Goal: Task Accomplishment & Management: Complete application form

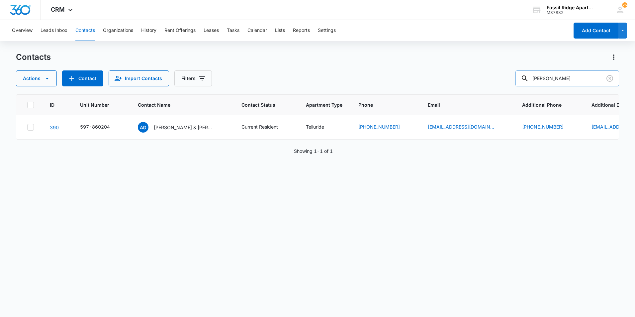
click at [556, 79] on input "[PERSON_NAME]" at bounding box center [568, 78] width 104 height 16
type input "M"
type input "[PERSON_NAME]"
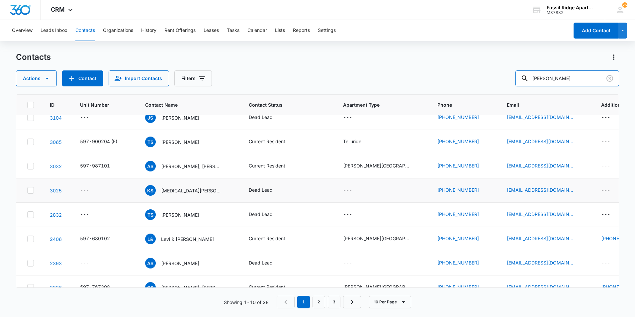
scroll to position [42, 0]
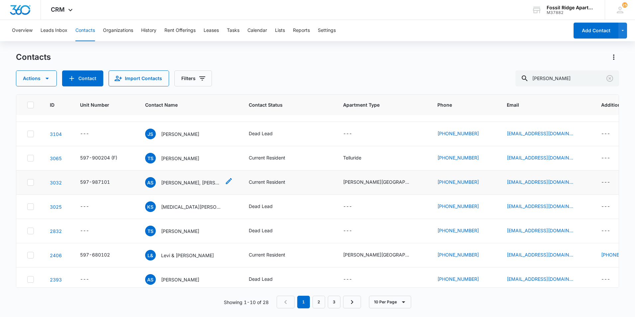
click at [205, 187] on div "AS [PERSON_NAME], [PERSON_NAME]" at bounding box center [183, 182] width 76 height 11
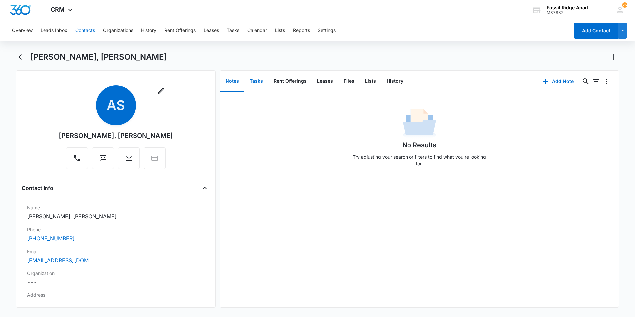
click at [266, 89] on button "Tasks" at bounding box center [257, 81] width 24 height 21
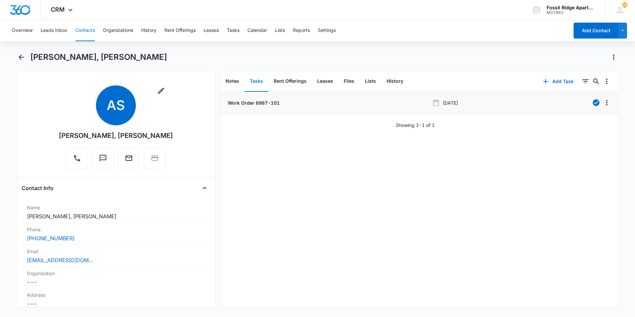
click at [276, 102] on p "Work Order 6987-101" at bounding box center [253, 102] width 53 height 7
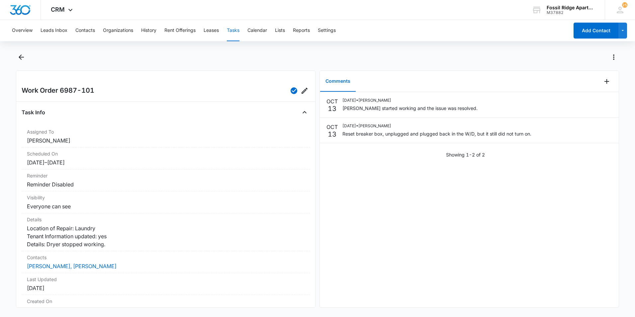
click at [27, 57] on div at bounding box center [317, 61] width 603 height 19
click at [26, 58] on button "Back" at bounding box center [21, 57] width 10 height 11
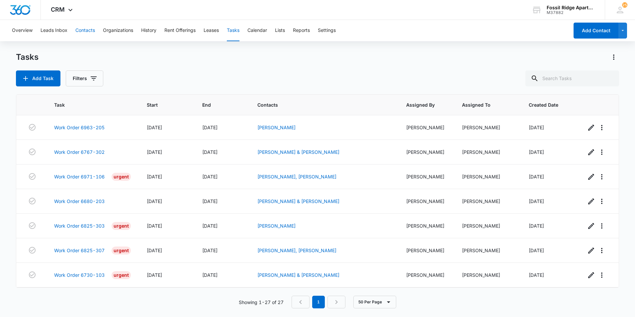
click at [82, 34] on button "Contacts" at bounding box center [85, 30] width 20 height 21
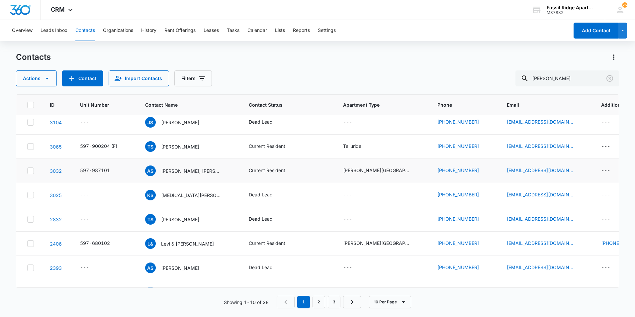
scroll to position [42, 0]
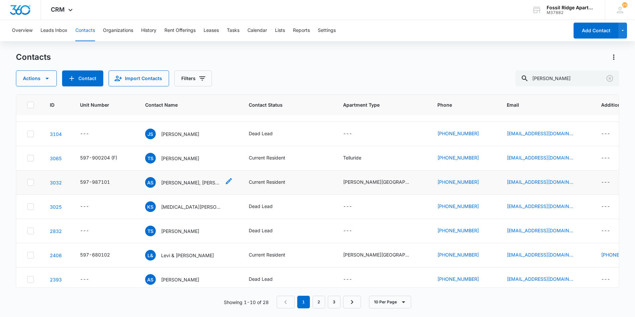
click at [200, 179] on p "[PERSON_NAME], [PERSON_NAME]" at bounding box center [191, 182] width 60 height 7
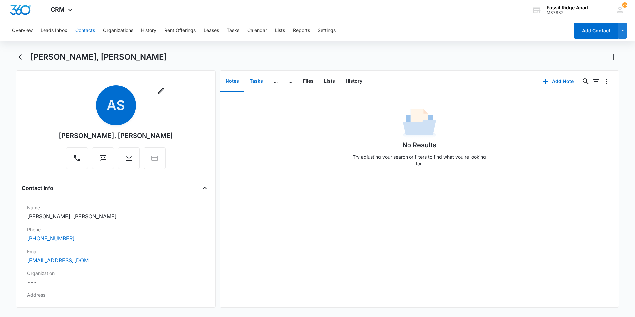
click at [252, 76] on button "Tasks" at bounding box center [257, 81] width 24 height 21
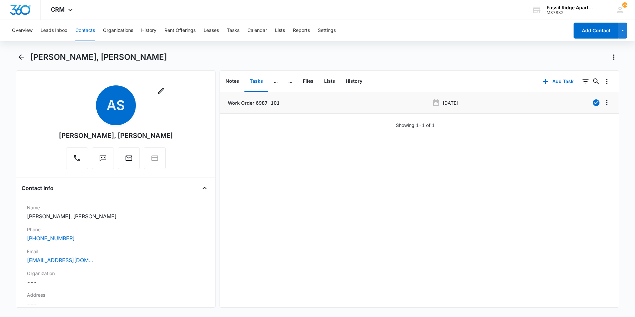
click at [260, 103] on p "Work Order 6987-101" at bounding box center [253, 102] width 53 height 7
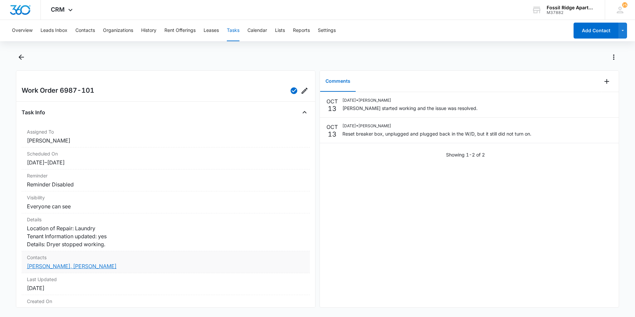
click at [97, 270] on link "[PERSON_NAME], [PERSON_NAME]" at bounding box center [72, 266] width 90 height 7
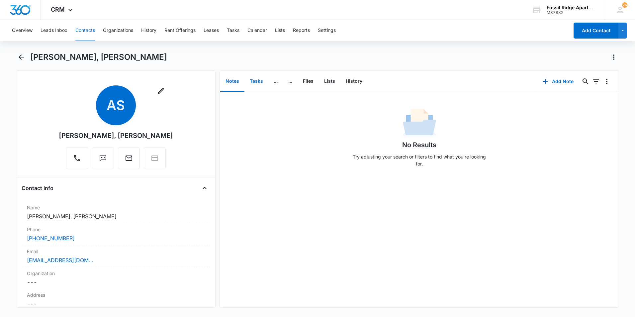
click at [249, 82] on button "Tasks" at bounding box center [257, 81] width 24 height 21
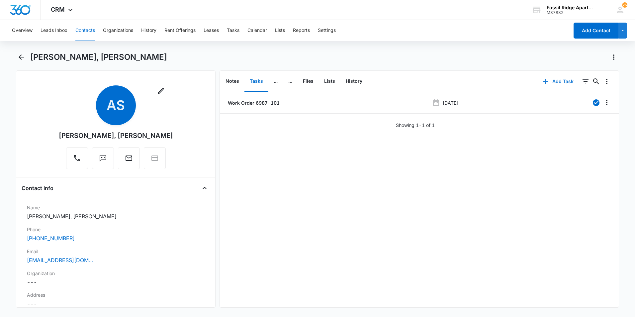
click at [556, 77] on button "Add Task" at bounding box center [559, 81] width 44 height 16
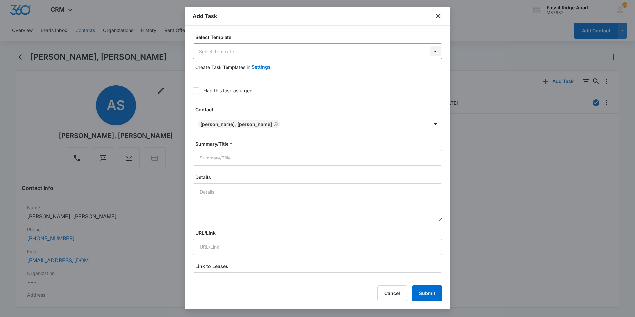
click at [435, 55] on body "CRM Apps Reputation Websites Forms CRM Email Social POS Content Ads Intelligenc…" at bounding box center [317, 158] width 635 height 317
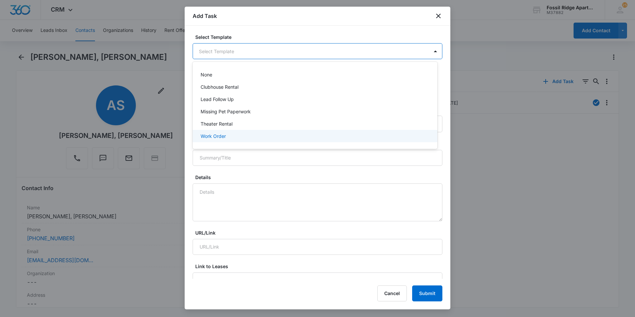
click at [333, 136] on div "Work Order" at bounding box center [315, 136] width 228 height 7
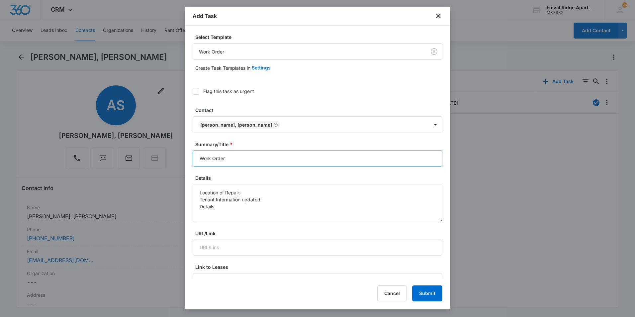
click at [201, 159] on input "Work Order" at bounding box center [318, 159] width 250 height 16
type input "6987-102 - Work Order"
click at [261, 192] on textarea "Location of Repair: Tenant Information updated: Details:" at bounding box center [318, 203] width 250 height 38
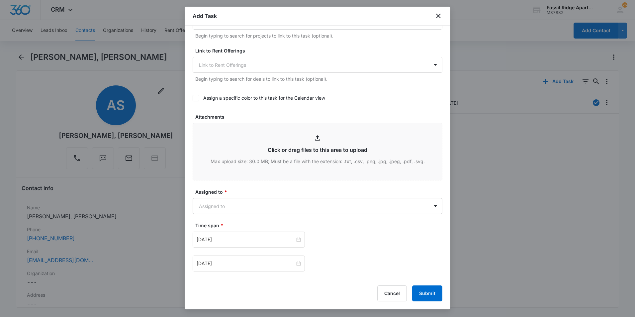
scroll to position [266, 0]
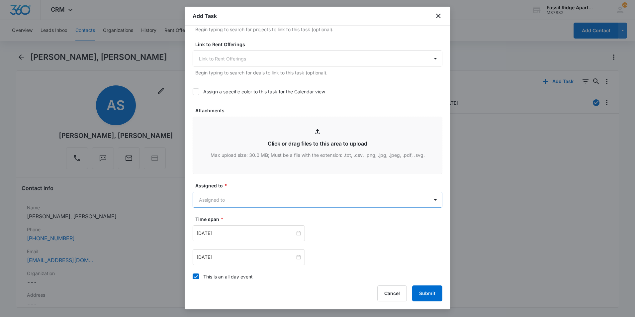
type textarea "Location of Repair: Dryer not working Tenant Information updated: Yes Details: …"
click at [266, 197] on body "CRM Apps Reputation Websites Forms CRM Email Social POS Content Ads Intelligenc…" at bounding box center [317, 158] width 635 height 317
type input "m"
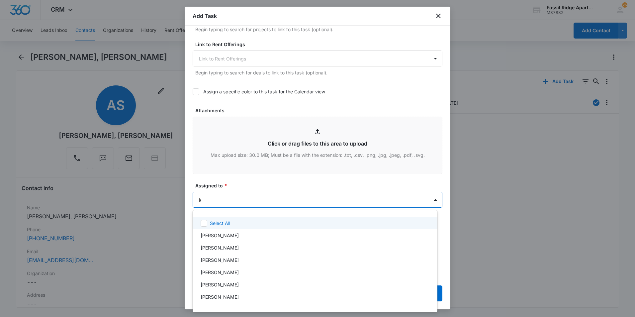
type input "[PERSON_NAME]"
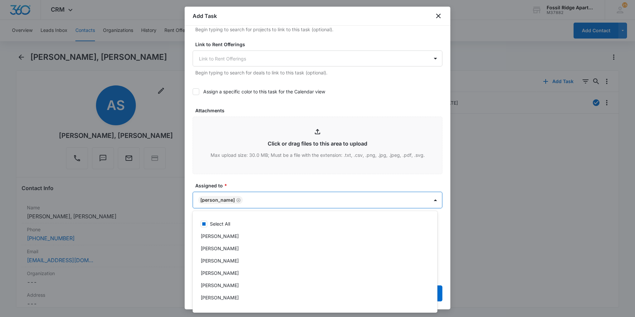
click at [281, 185] on div at bounding box center [317, 158] width 635 height 317
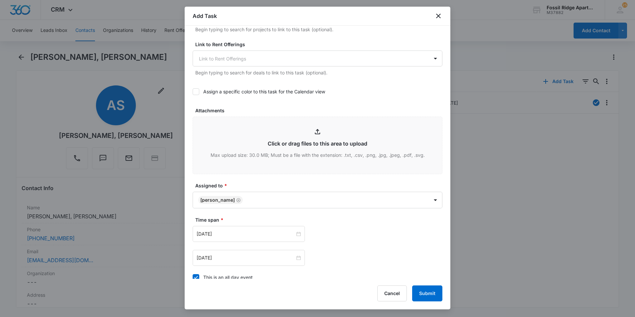
scroll to position [299, 0]
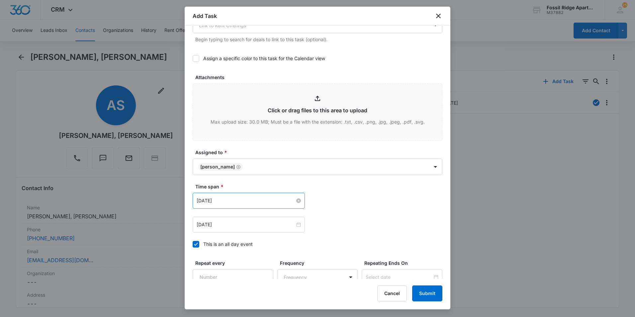
click at [262, 199] on input "[DATE]" at bounding box center [246, 200] width 98 height 7
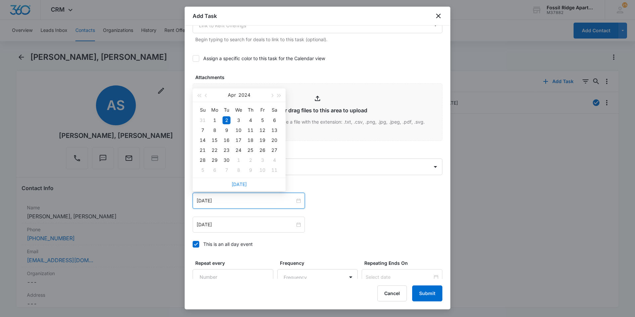
click at [243, 185] on link "[DATE]" at bounding box center [239, 184] width 15 height 6
type input "[DATE]"
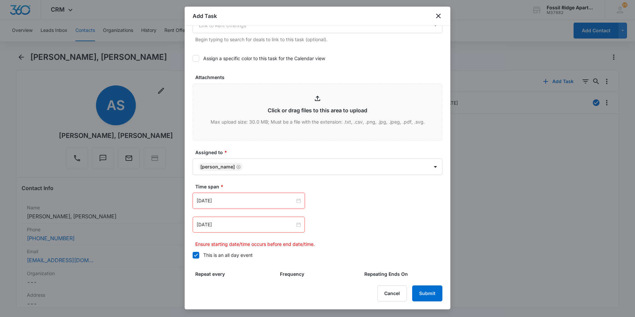
click at [244, 219] on div "[DATE]" at bounding box center [249, 225] width 112 height 16
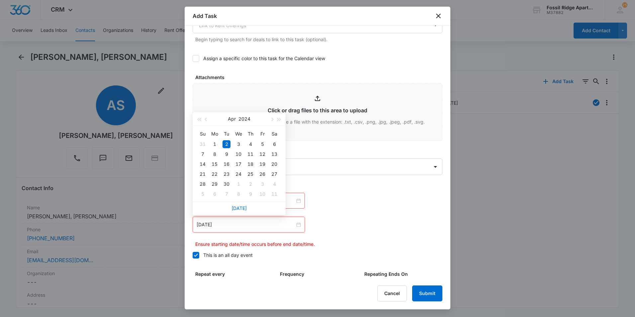
click at [241, 211] on div "[DATE]" at bounding box center [239, 208] width 93 height 13
click at [239, 207] on link "[DATE]" at bounding box center [239, 208] width 15 height 6
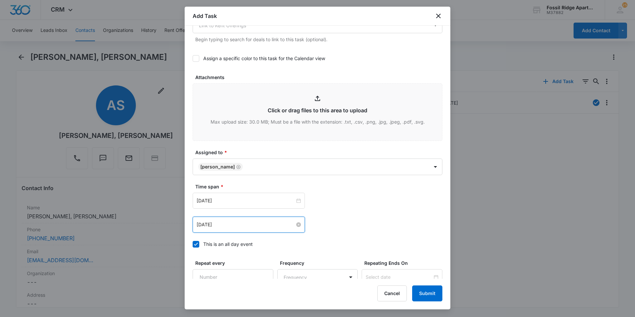
click at [241, 225] on input "[DATE]" at bounding box center [246, 224] width 98 height 7
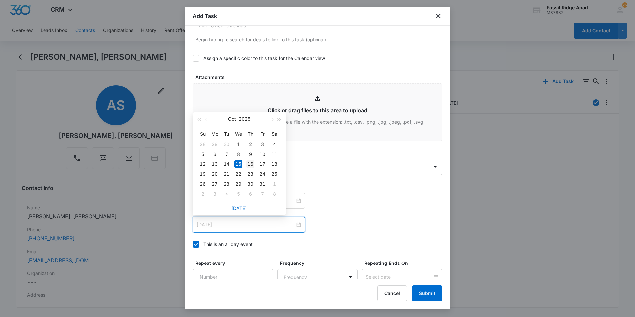
type input "[DATE]"
click at [250, 165] on div "16" at bounding box center [251, 164] width 8 height 8
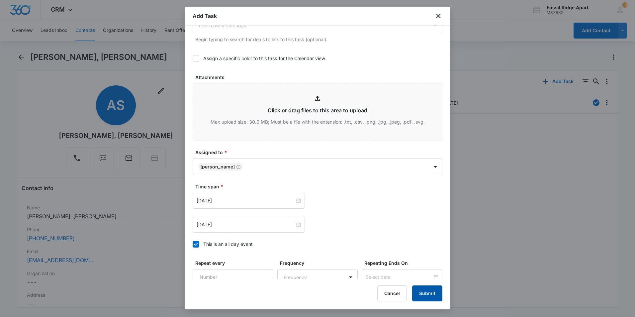
click at [436, 299] on button "Submit" at bounding box center [427, 293] width 30 height 16
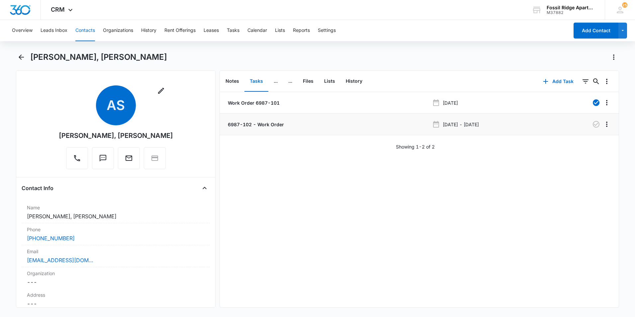
click at [279, 126] on p "6987-102 - Work Order" at bounding box center [255, 124] width 57 height 7
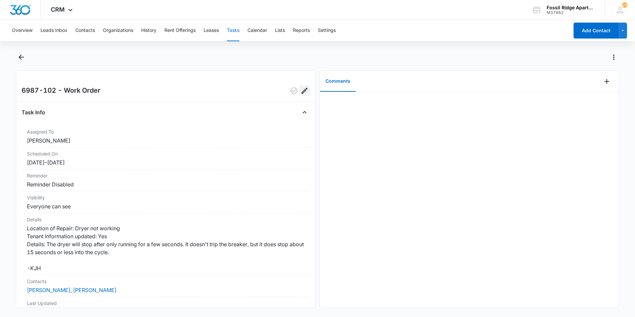
click at [302, 94] on icon "Edit" at bounding box center [305, 91] width 8 height 8
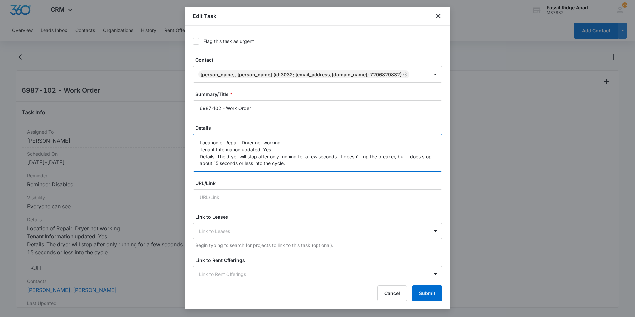
click at [311, 161] on textarea "Location of Repair: Dryer not working Tenant Information updated: Yes Details: …" at bounding box center [318, 153] width 250 height 38
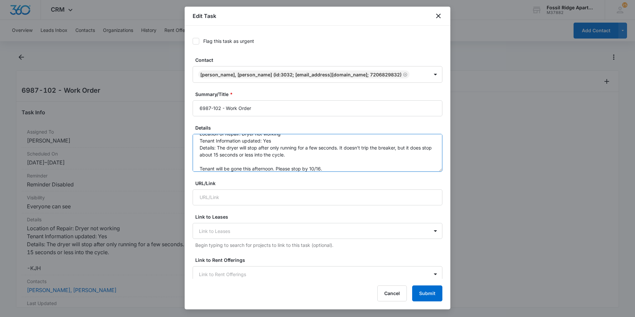
scroll to position [23, 0]
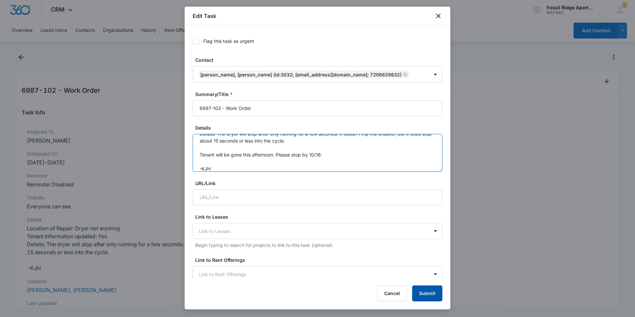
type textarea "Location of Repair: Dryer not working Tenant Information updated: Yes Details: …"
click at [423, 294] on button "Submit" at bounding box center [427, 293] width 30 height 16
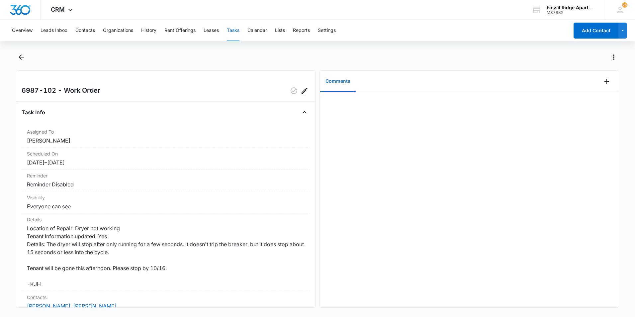
click at [95, 32] on div "Overview Leads Inbox Contacts Organizations History Rent Offerings Leases Tasks…" at bounding box center [288, 30] width 561 height 21
click at [95, 32] on button "Contacts" at bounding box center [85, 30] width 20 height 21
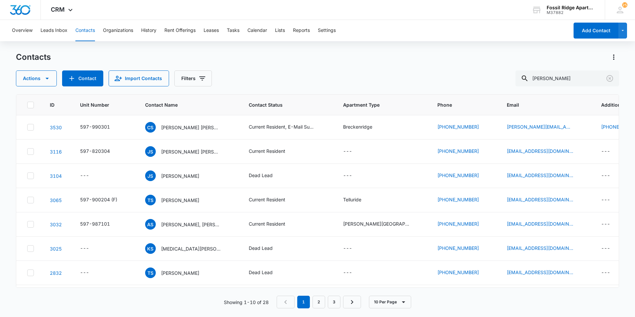
scroll to position [42, 0]
